Goal: Task Accomplishment & Management: Manage account settings

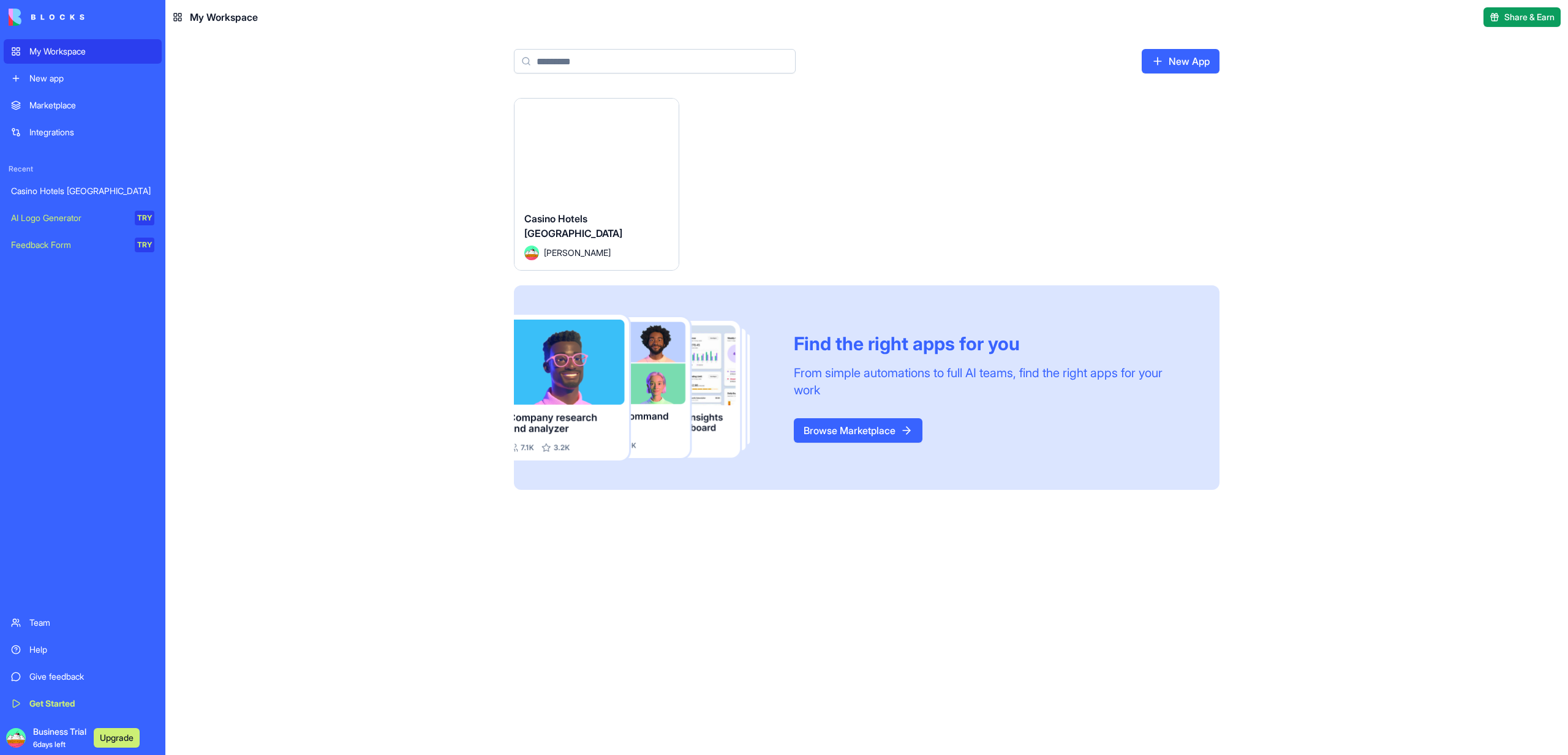
click at [574, 153] on button "Launch" at bounding box center [596, 150] width 92 height 24
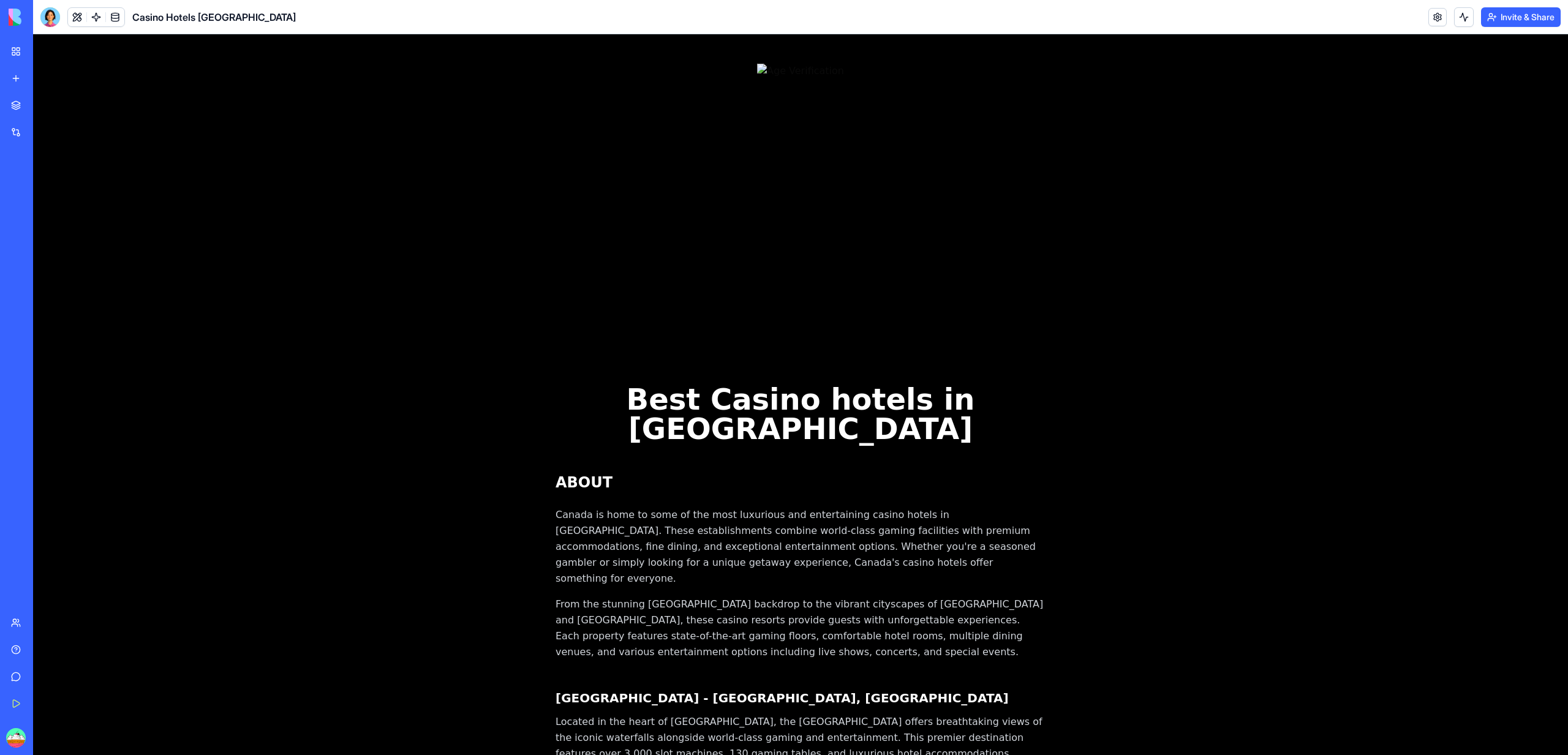
click at [757, 78] on img at bounding box center [800, 70] width 87 height 14
click at [83, 12] on button at bounding box center [77, 17] width 19 height 19
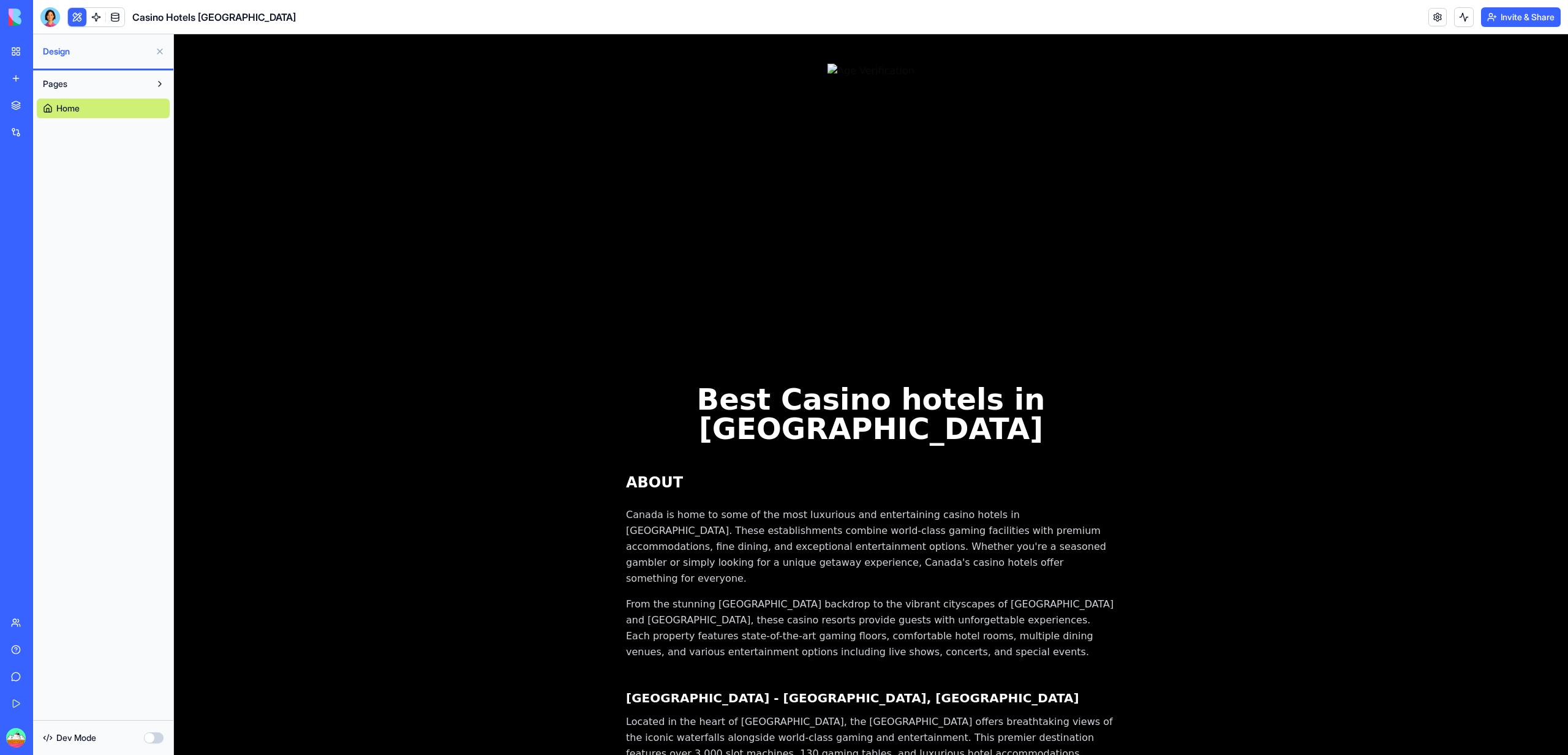
click at [82, 14] on button at bounding box center [77, 17] width 19 height 19
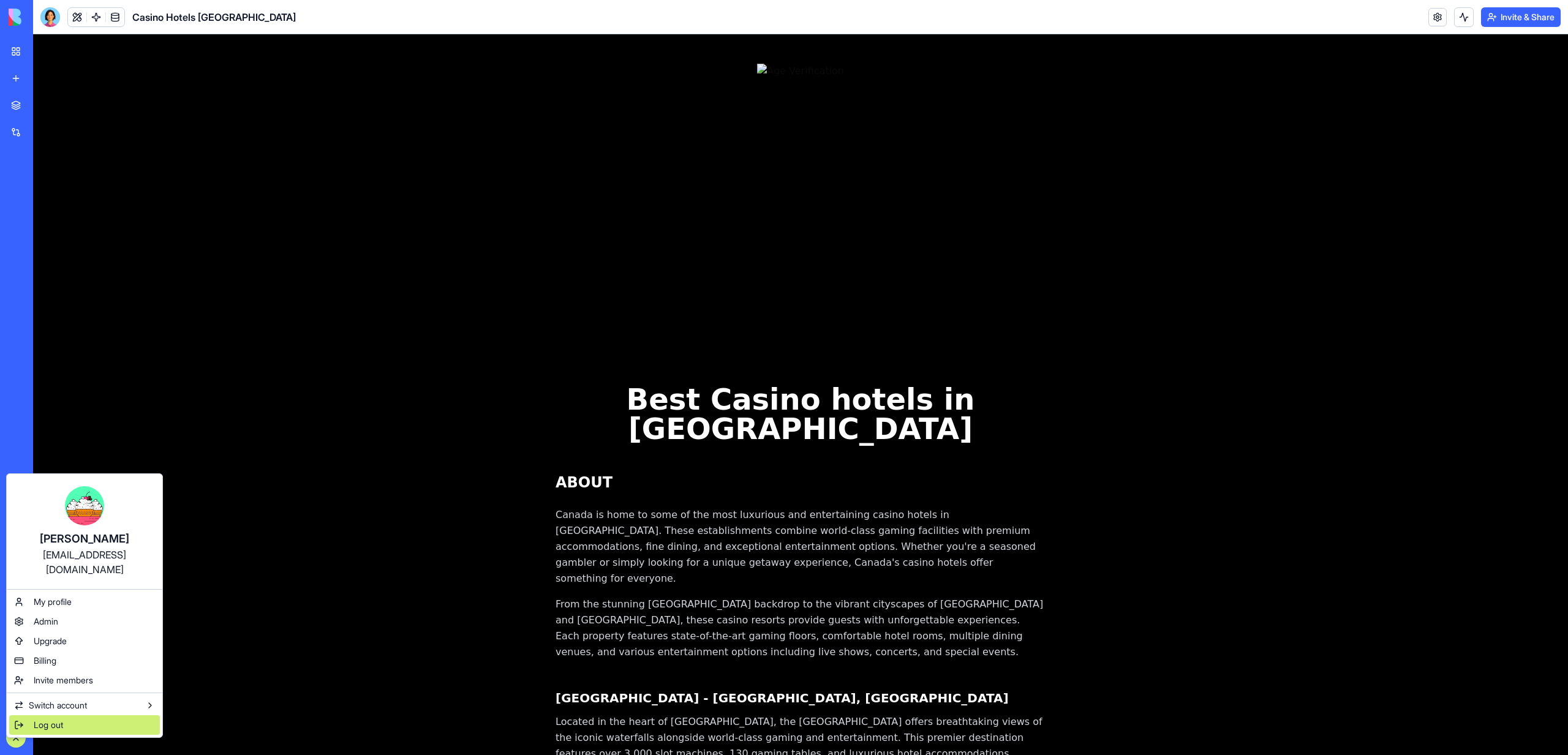
click at [38, 719] on span "Log out" at bounding box center [48, 726] width 29 height 12
